Goal: Check status: Check status

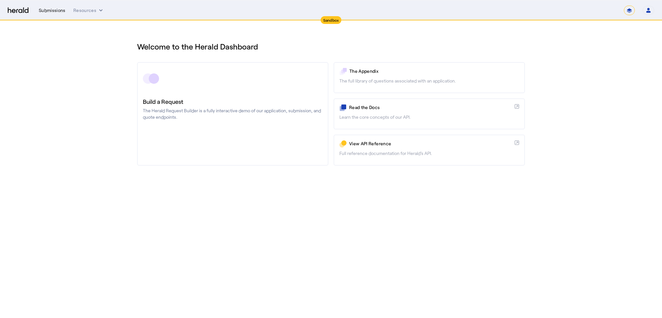
click at [47, 11] on div "Submissions" at bounding box center [52, 10] width 27 height 6
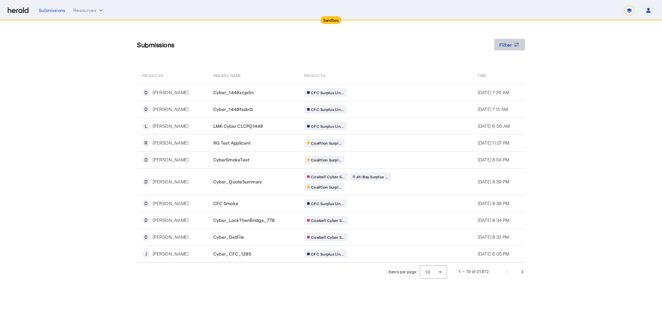
click at [512, 46] on div "Filter" at bounding box center [509, 44] width 21 height 7
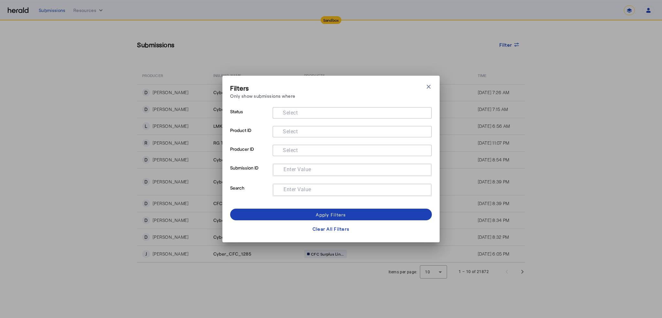
click at [301, 144] on div at bounding box center [352, 150] width 149 height 12
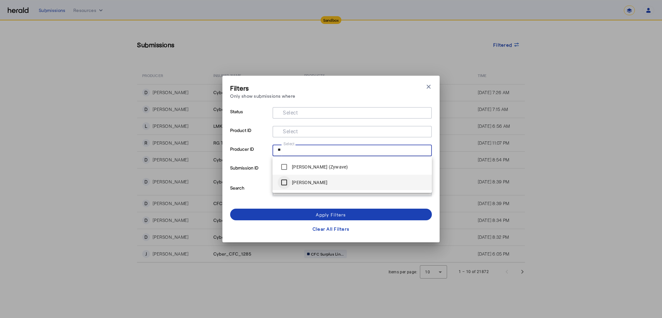
type input "**"
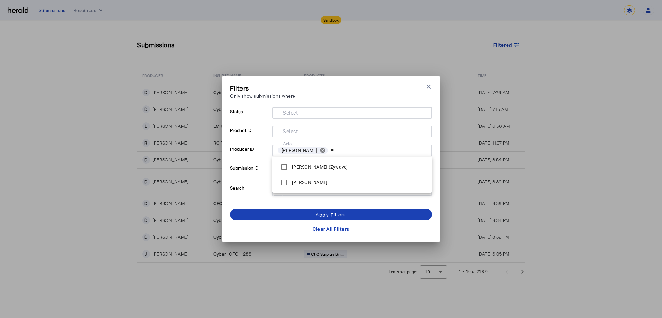
click at [397, 88] on div "Filters Only show submissions where Close modal" at bounding box center [331, 92] width 202 height 18
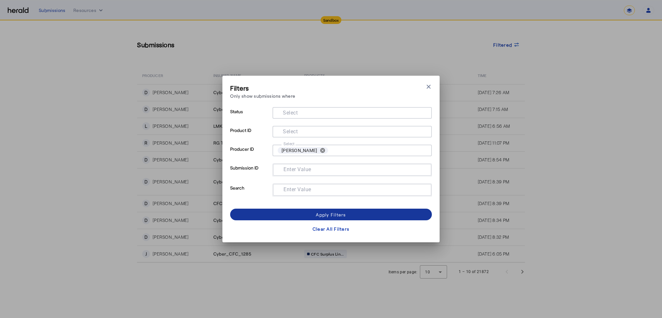
click at [363, 217] on span at bounding box center [331, 214] width 202 height 16
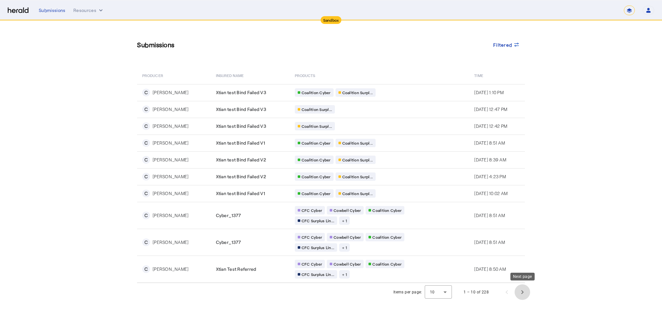
click at [523, 290] on span "Next page" at bounding box center [522, 292] width 16 height 16
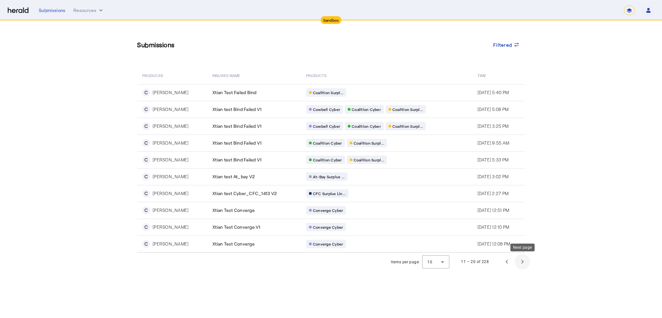
click at [521, 263] on span "Next page" at bounding box center [522, 262] width 16 height 16
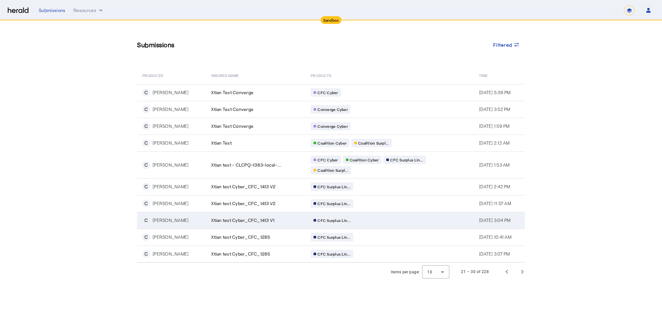
click at [178, 219] on div "[PERSON_NAME]" at bounding box center [171, 220] width 36 height 6
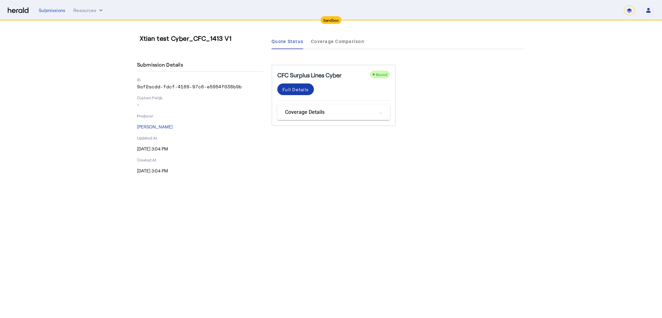
click at [297, 90] on div "Full Details" at bounding box center [295, 89] width 26 height 7
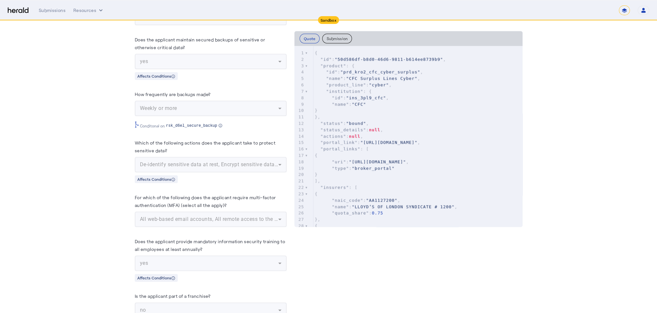
scroll to position [964, 0]
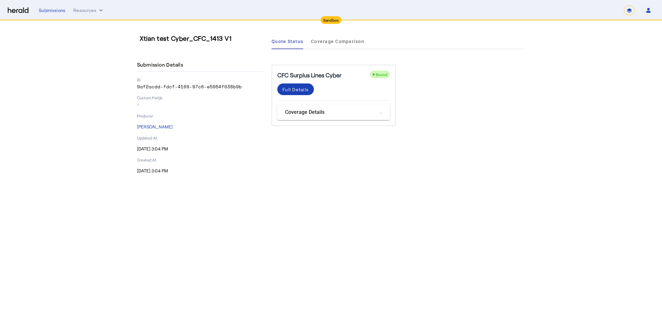
click at [312, 111] on mat-panel-title "Coverage Details" at bounding box center [329, 112] width 89 height 8
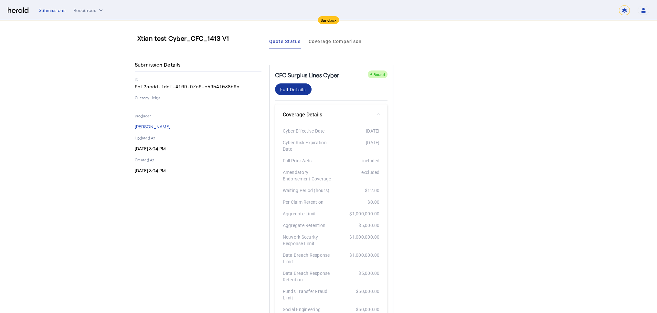
click at [295, 90] on div "Full Details" at bounding box center [293, 89] width 26 height 7
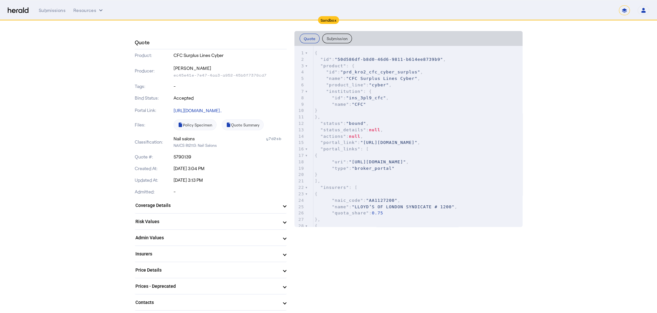
scroll to position [97, 0]
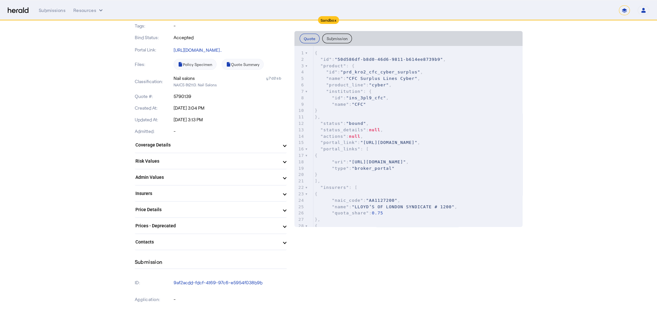
click at [235, 176] on mat-panel-title "Admin Values" at bounding box center [206, 177] width 143 height 7
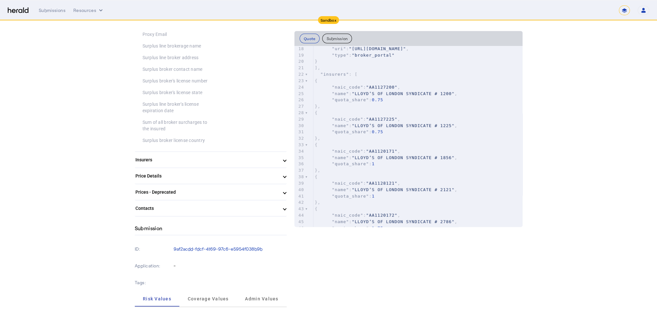
scroll to position [0, 0]
